Goal: Navigation & Orientation: Find specific page/section

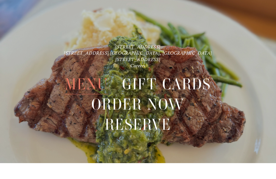
scroll to position [11, 0]
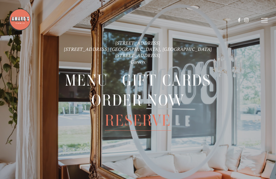
click at [149, 45] on link "[STREET_ADDRESS]" at bounding box center [137, 43] width 45 height 6
click at [264, 22] on line at bounding box center [264, 22] width 6 height 0
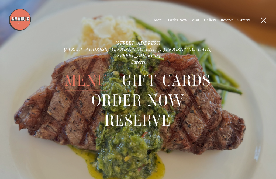
click at [157, 20] on span "Menu" at bounding box center [159, 20] width 10 height 5
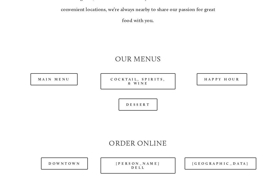
scroll to position [431, 0]
click at [53, 80] on link "Main Menu" at bounding box center [53, 79] width 47 height 12
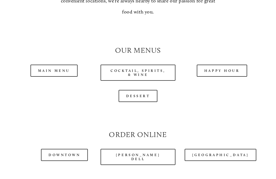
click at [139, 152] on link "[PERSON_NAME] Dell" at bounding box center [138, 157] width 75 height 16
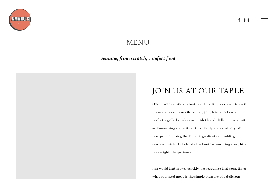
scroll to position [0, 0]
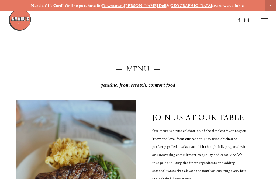
click at [15, 16] on img at bounding box center [19, 19] width 23 height 23
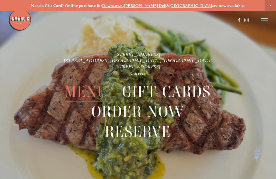
click at [267, 20] on icon at bounding box center [264, 20] width 6 height 5
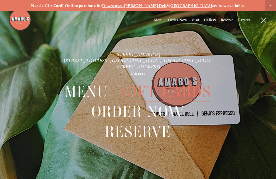
click at [112, 58] on link "[STREET_ADDRESS] [GEOGRAPHIC_DATA], [GEOGRAPHIC_DATA]" at bounding box center [138, 61] width 148 height 6
